Goal: Task Accomplishment & Management: Manage account settings

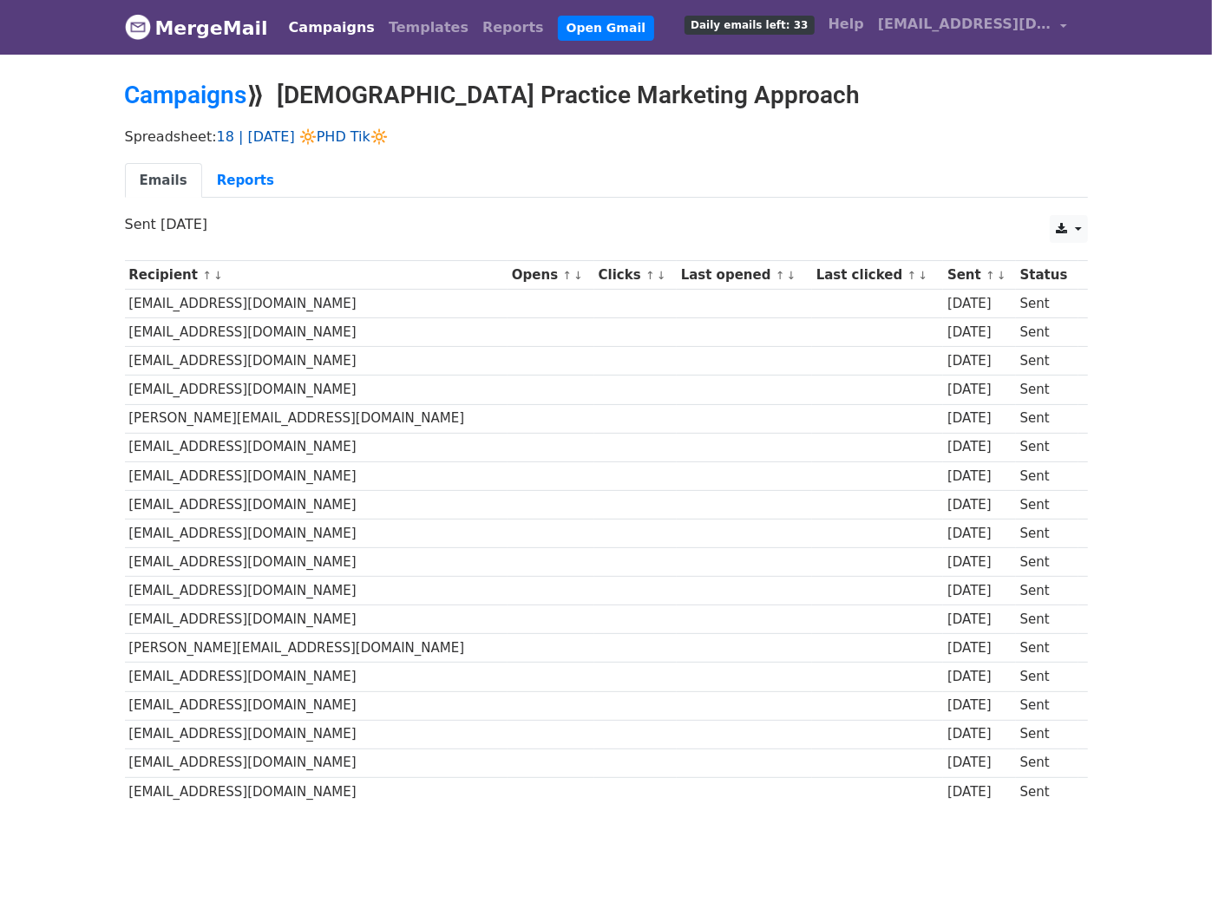
click at [348, 135] on link "18 | [DATE] 🔆PHD Tik🔆" at bounding box center [302, 136] width 171 height 16
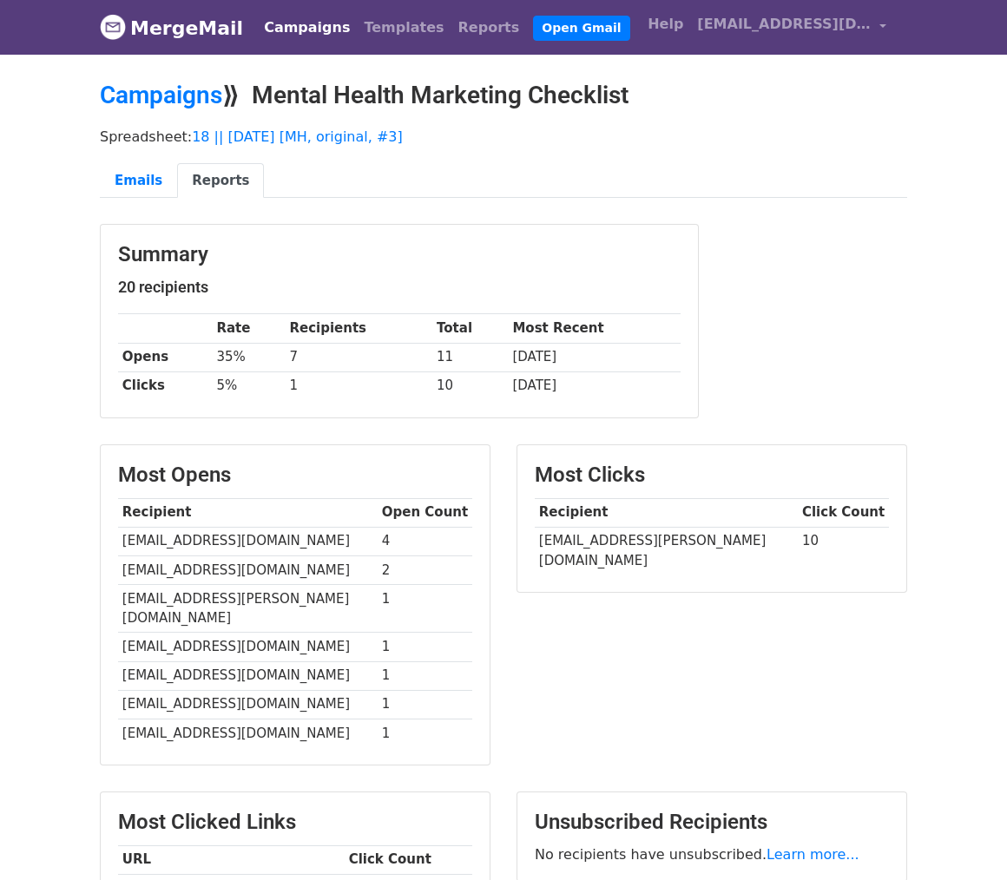
click at [301, 18] on link "Campaigns" at bounding box center [307, 27] width 100 height 35
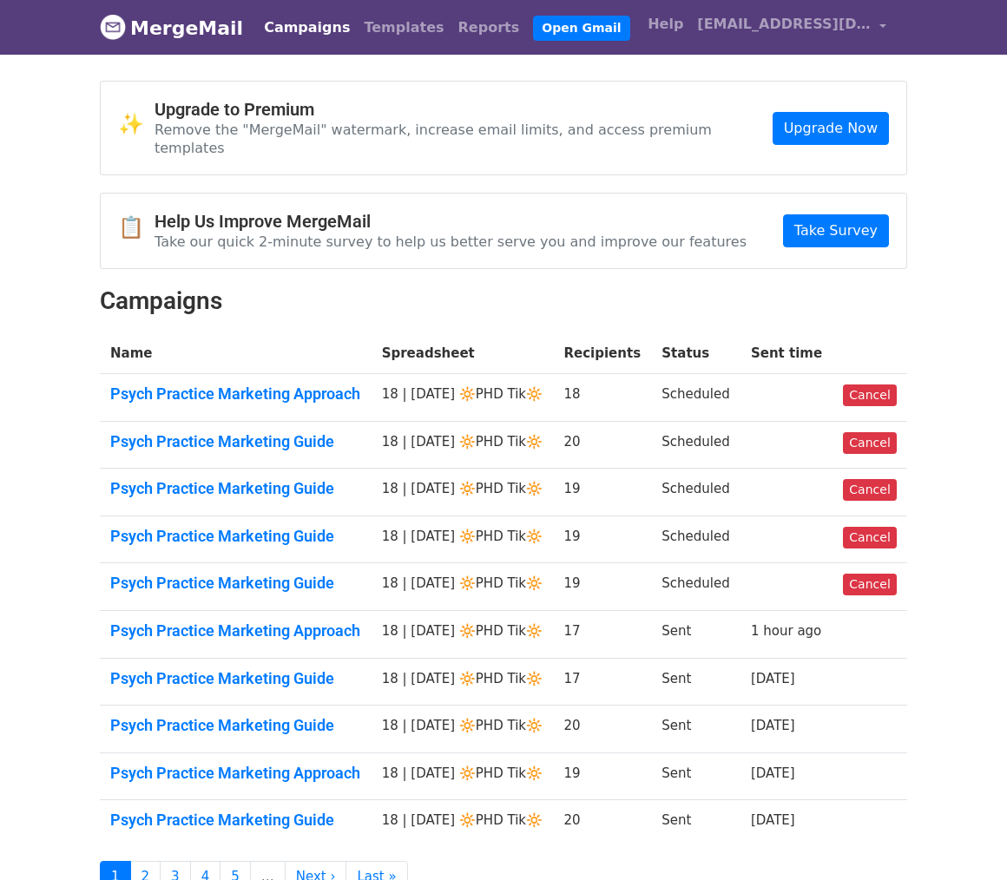
click at [272, 389] on td "Psych Practice Marketing Approach" at bounding box center [236, 398] width 272 height 48
click at [298, 384] on link "Psych Practice Marketing Approach" at bounding box center [235, 393] width 251 height 19
